Goal: Find specific page/section: Find specific page/section

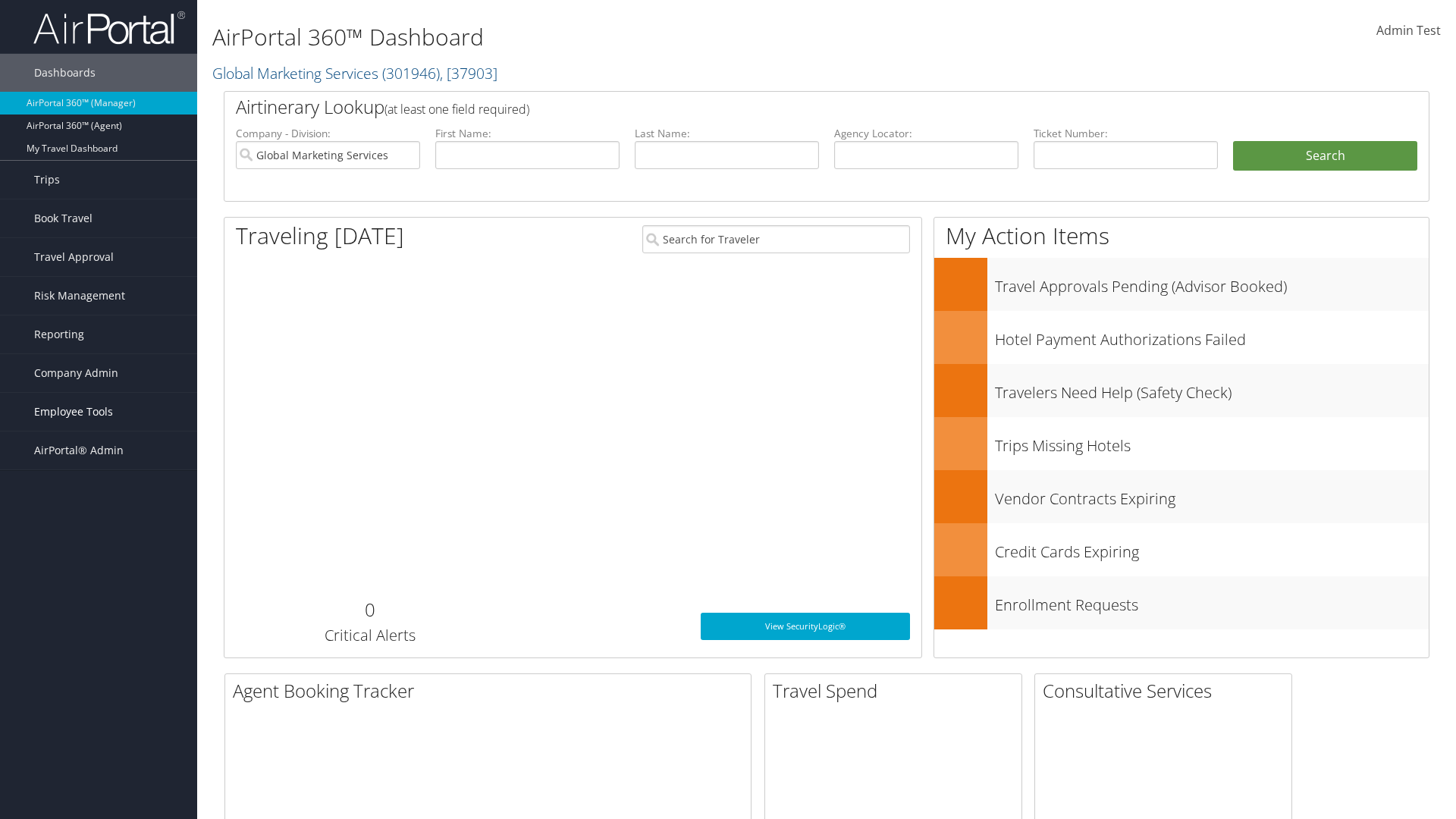
click at [98, 412] on span "Employee Tools" at bounding box center [73, 412] width 78 height 38
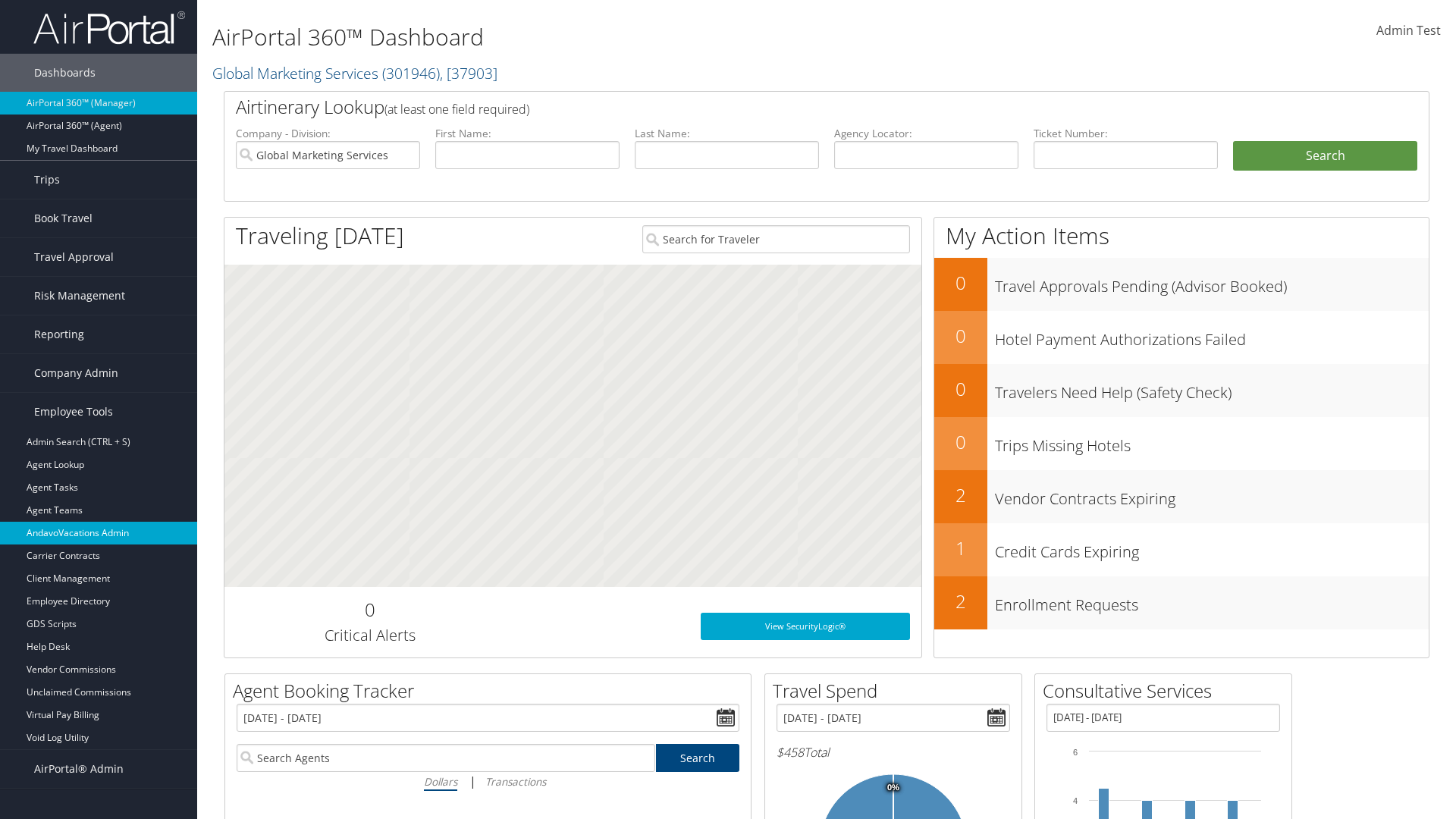
click at [98, 533] on link "AndavoVacations Admin" at bounding box center [98, 533] width 197 height 23
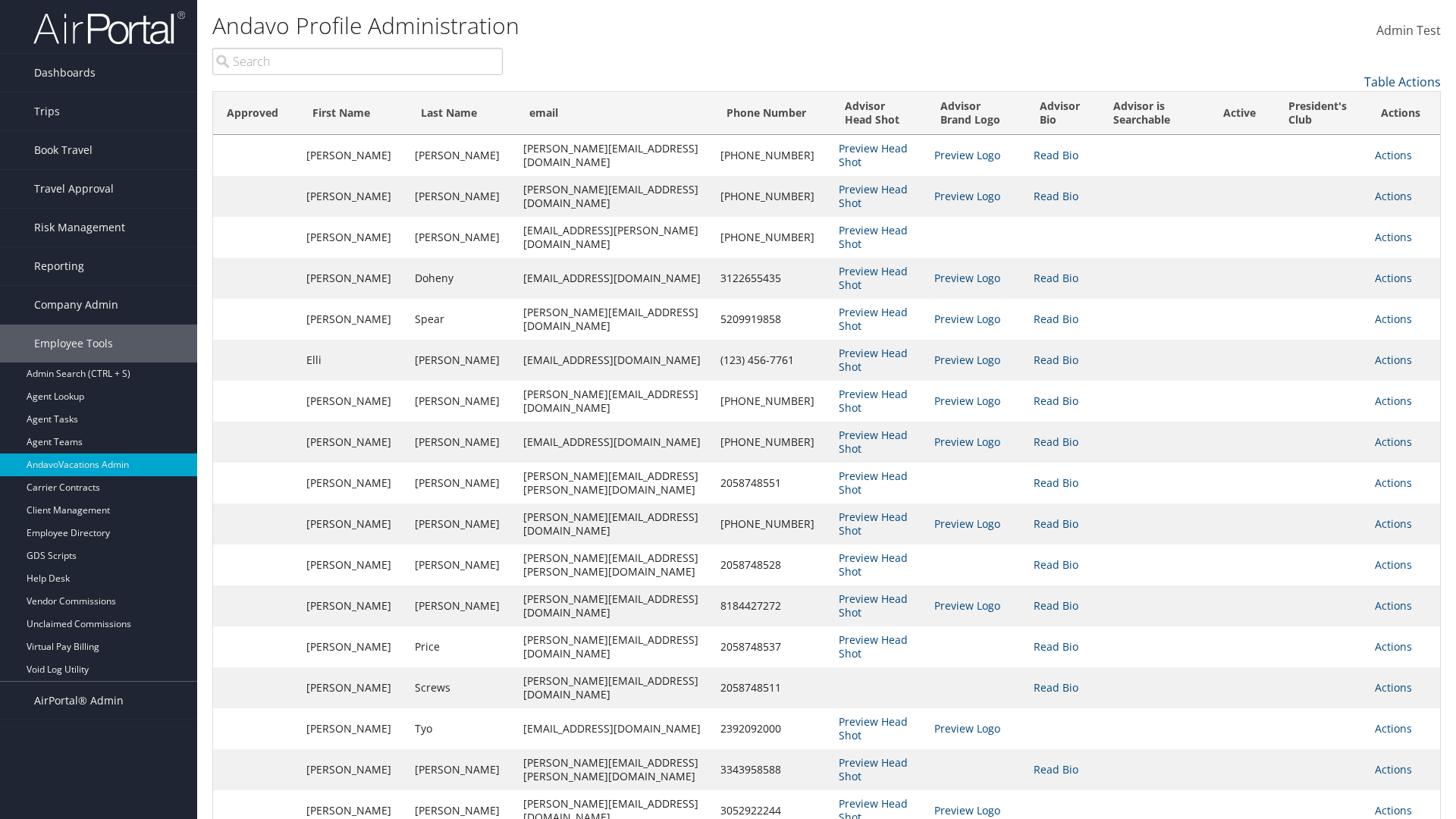
type input "linda"
